Goal: Download file/media

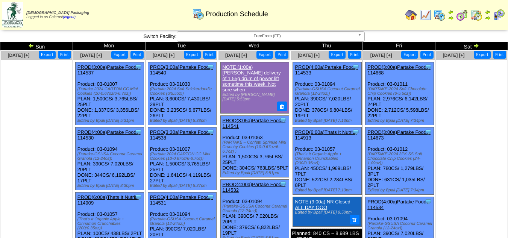
click at [410, 58] on button "Export" at bounding box center [410, 55] width 17 height 8
click at [471, 152] on ul at bounding box center [471, 116] width 71 height 113
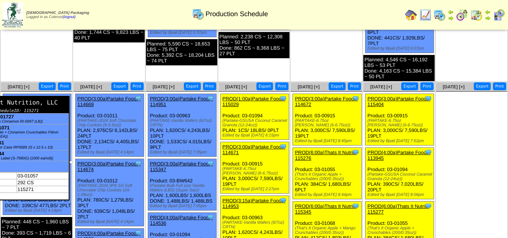
scroll to position [263, 0]
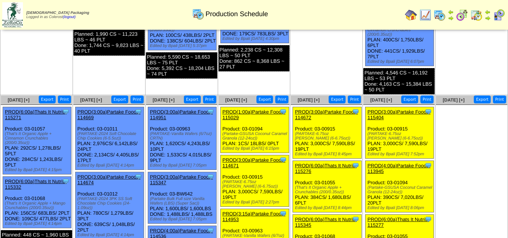
click at [50, 98] on button "Export" at bounding box center [47, 100] width 17 height 8
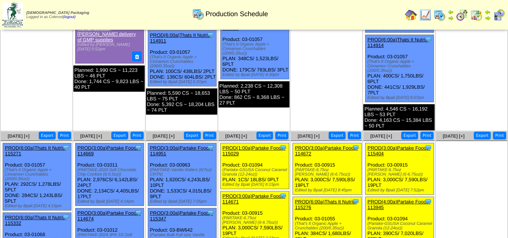
scroll to position [241, 0]
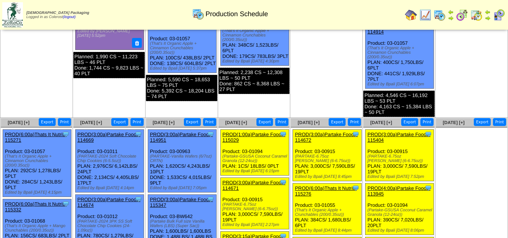
click at [120, 124] on button "Export" at bounding box center [119, 122] width 17 height 8
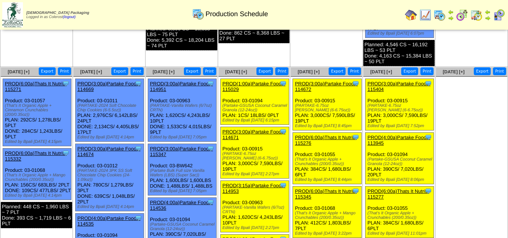
scroll to position [278, 0]
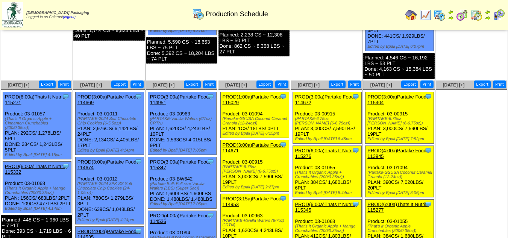
click at [192, 84] on button "Export" at bounding box center [192, 85] width 17 height 8
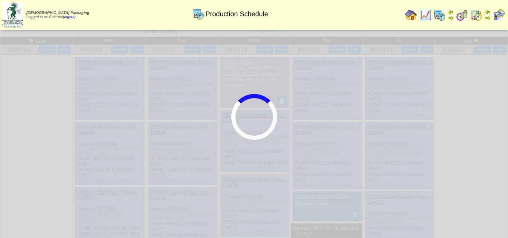
scroll to position [0, 0]
